Goal: Task Accomplishment & Management: Use online tool/utility

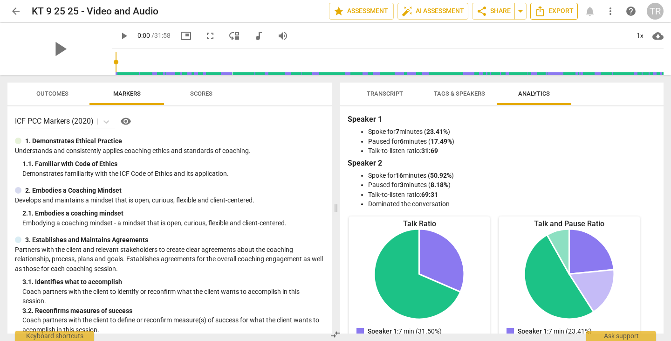
click at [560, 7] on span "Export" at bounding box center [554, 11] width 39 height 11
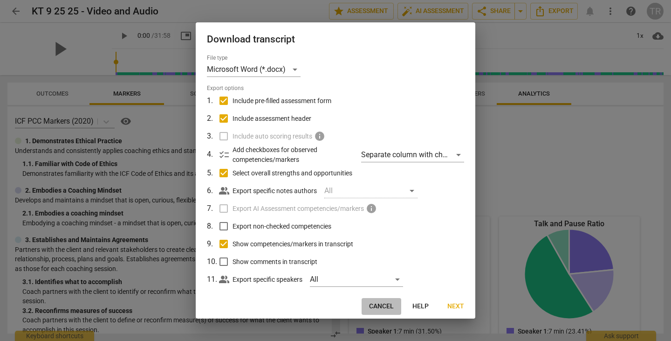
click at [379, 307] on span "Cancel" at bounding box center [381, 306] width 25 height 9
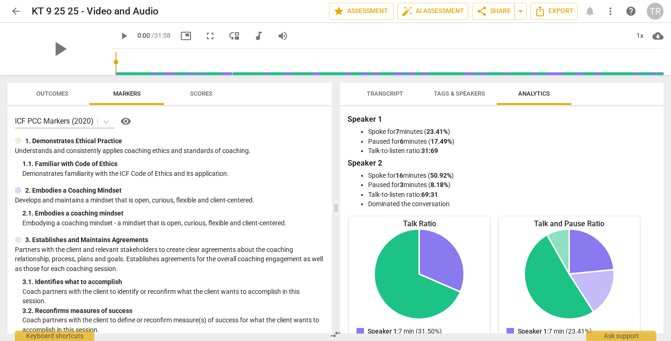
click at [388, 92] on span "Transcript" at bounding box center [385, 93] width 36 height 7
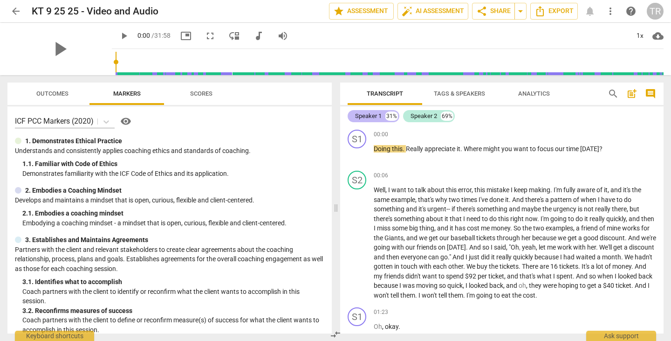
click at [376, 118] on div "Speaker 1" at bounding box center [368, 115] width 27 height 9
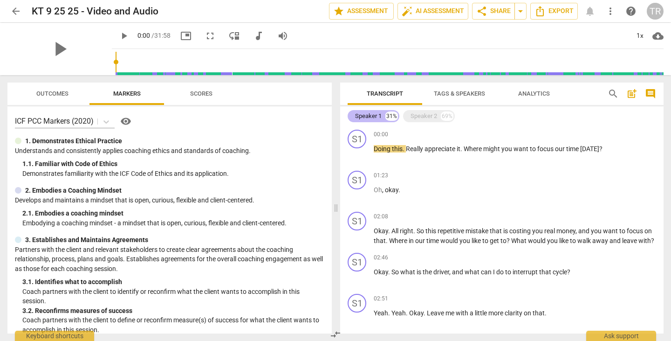
click at [375, 118] on div "Speaker 1" at bounding box center [368, 115] width 27 height 9
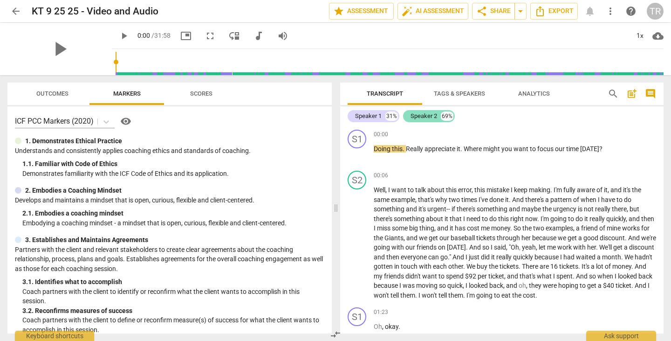
click at [427, 114] on div "Speaker 2" at bounding box center [424, 115] width 27 height 9
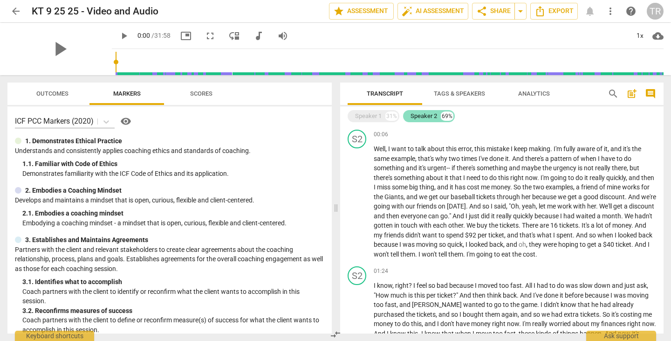
click at [425, 114] on div "Speaker 2" at bounding box center [424, 115] width 27 height 9
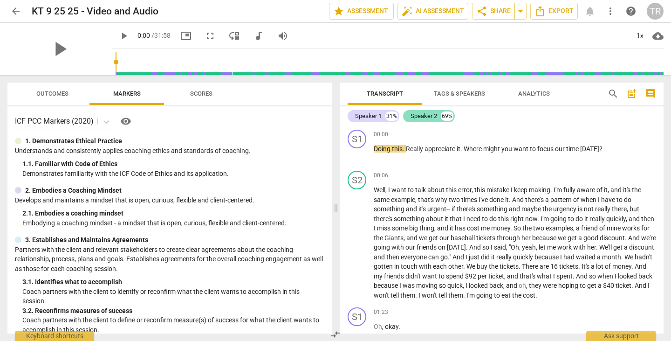
click at [424, 113] on div "Speaker 2" at bounding box center [424, 115] width 27 height 9
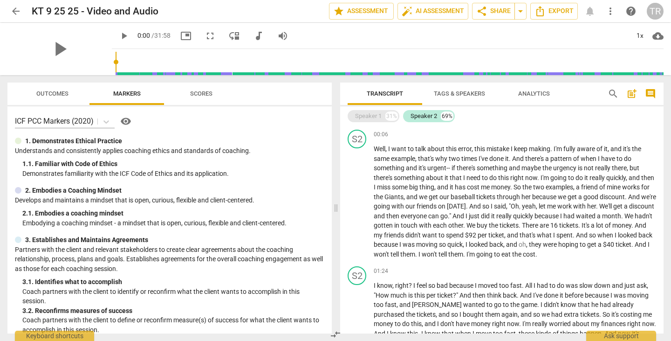
click at [359, 115] on div "Speaker 1" at bounding box center [368, 115] width 27 height 9
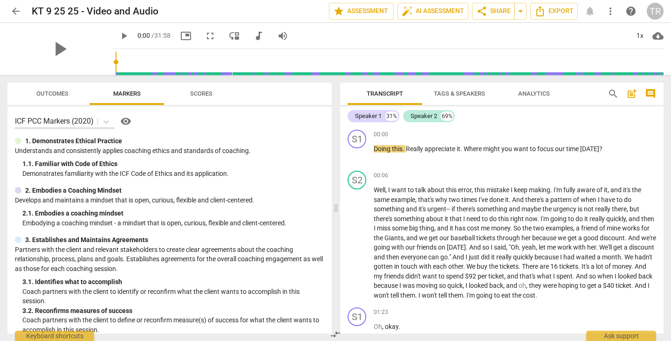
click at [471, 93] on span "Tags & Speakers" at bounding box center [459, 93] width 51 height 7
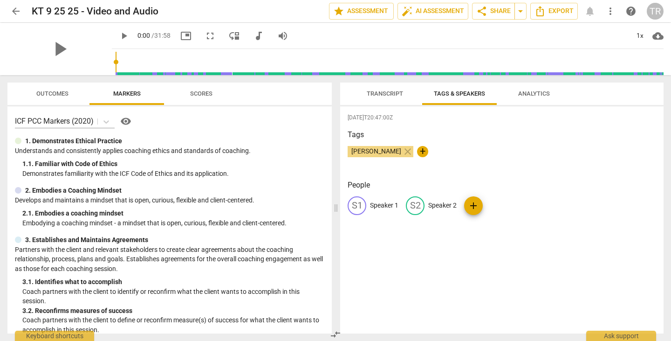
click at [374, 96] on span "Transcript" at bounding box center [385, 93] width 36 height 7
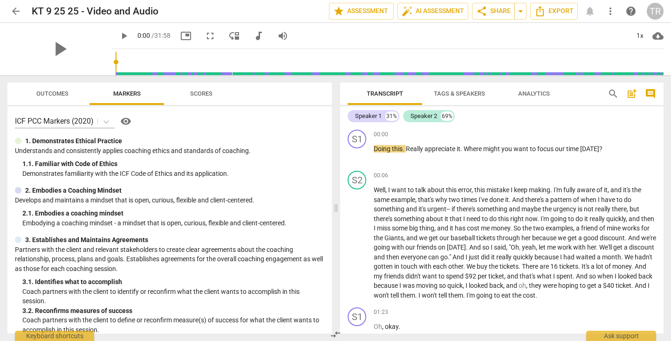
click at [447, 94] on span "Tags & Speakers" at bounding box center [459, 93] width 51 height 7
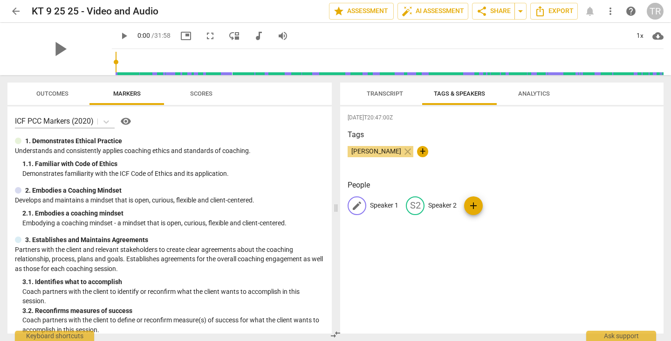
click at [359, 202] on span "edit" at bounding box center [357, 205] width 11 height 11
type input "[PERSON_NAME]"
click at [537, 202] on span "add" at bounding box center [534, 205] width 19 height 11
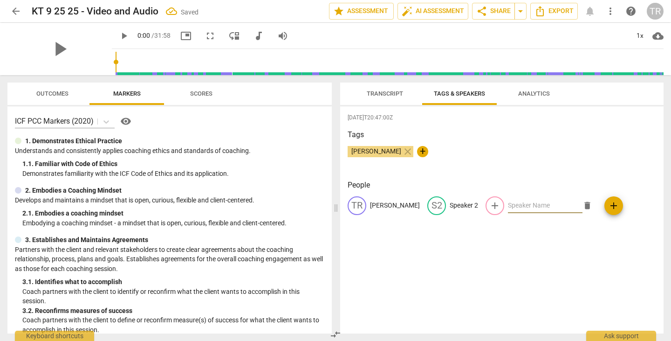
click at [510, 206] on input "text" at bounding box center [545, 205] width 75 height 15
click at [583, 203] on span "delete" at bounding box center [588, 206] width 10 height 10
click at [431, 205] on span "edit" at bounding box center [436, 205] width 11 height 11
type input "KT"
click at [524, 261] on div "[DATE]T20:47:00Z Tags [PERSON_NAME] close + People TR [PERSON_NAME] edit KT del…" at bounding box center [502, 219] width 324 height 227
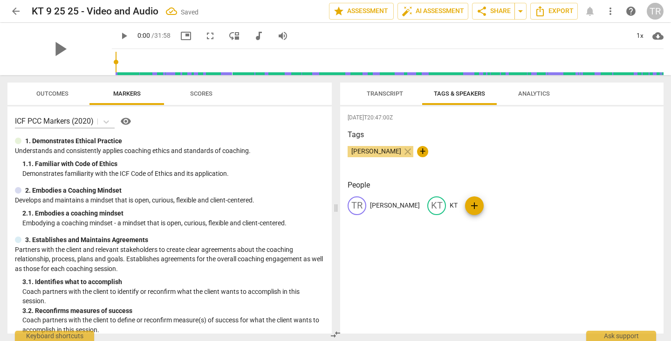
click at [383, 88] on span "Transcript" at bounding box center [385, 94] width 59 height 13
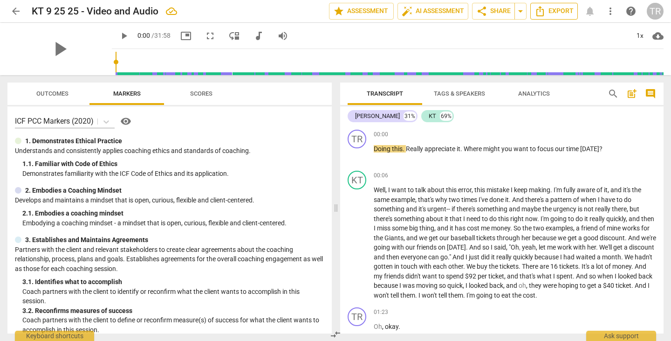
click at [546, 13] on icon "Export" at bounding box center [540, 11] width 11 height 11
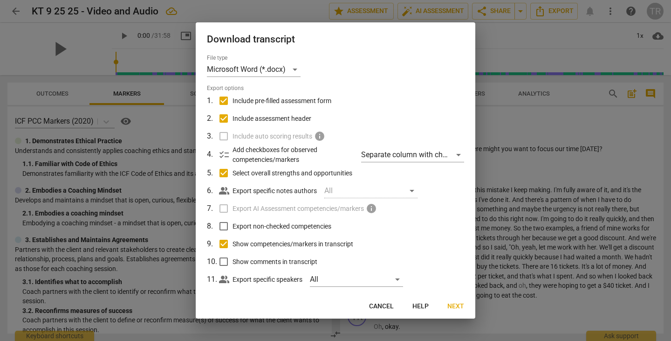
click at [451, 306] on span "Next" at bounding box center [456, 306] width 17 height 9
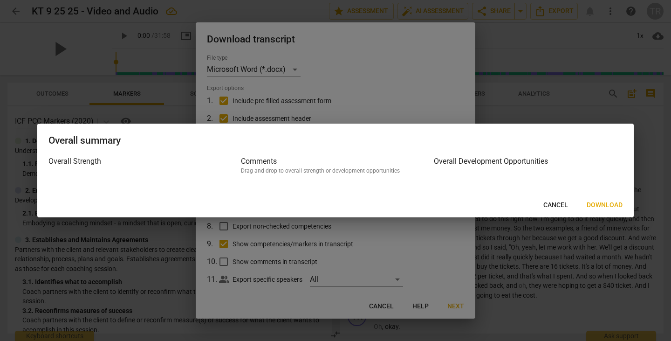
click at [601, 207] on span "Download" at bounding box center [605, 205] width 36 height 9
